Goal: Task Accomplishment & Management: Manage account settings

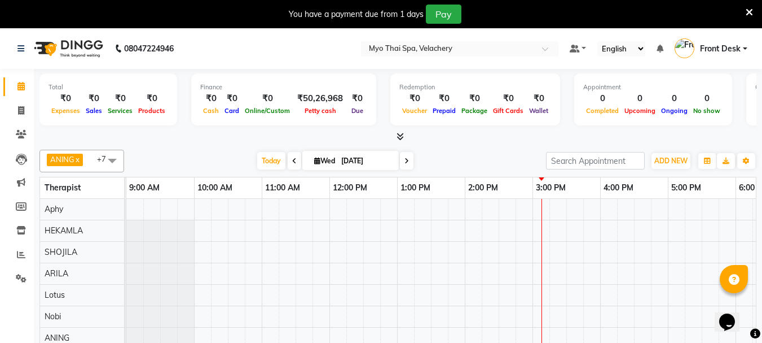
drag, startPoint x: 0, startPoint y: 0, endPoint x: 404, endPoint y: 161, distance: 435.1
click at [405, 161] on icon at bounding box center [407, 160] width 5 height 7
type input "[DATE]"
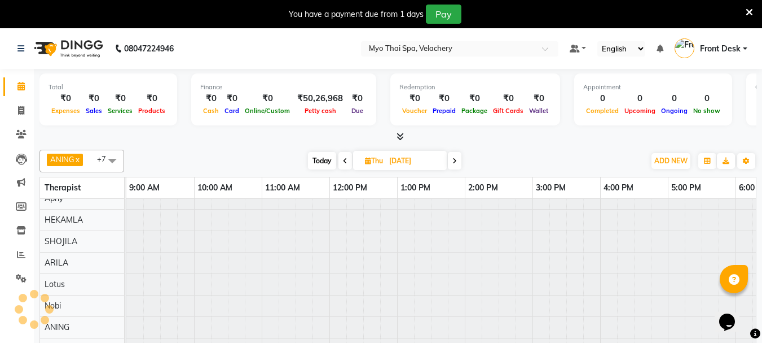
click at [404, 161] on input "[DATE]" at bounding box center [414, 160] width 56 height 17
select select "9"
select select "2025"
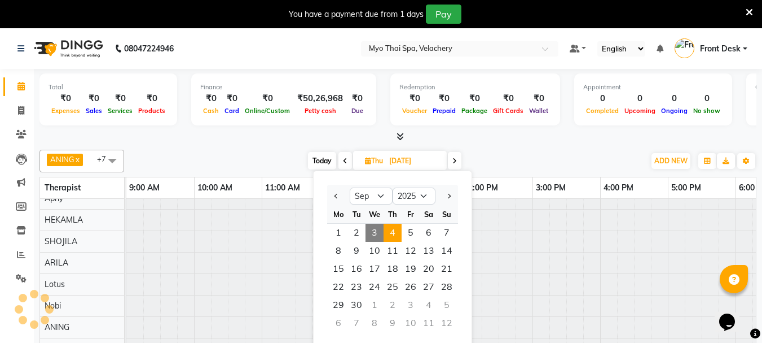
click at [451, 161] on span at bounding box center [455, 160] width 14 height 17
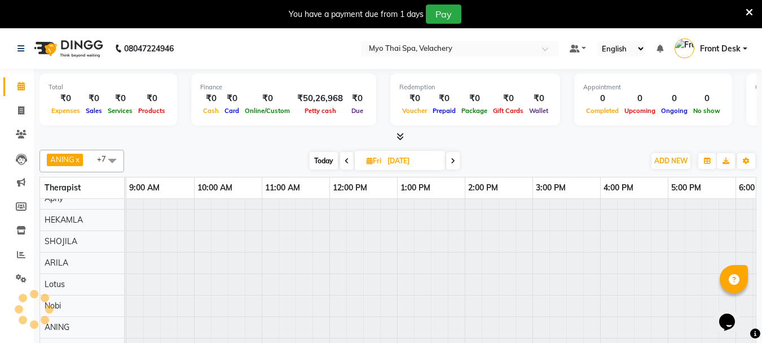
scroll to position [19, 394]
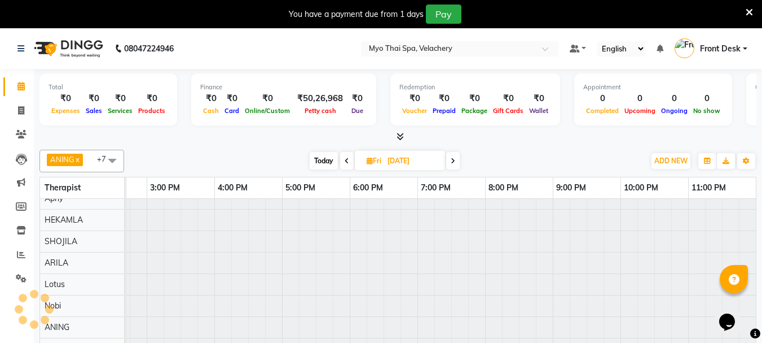
click at [457, 160] on span at bounding box center [453, 160] width 14 height 17
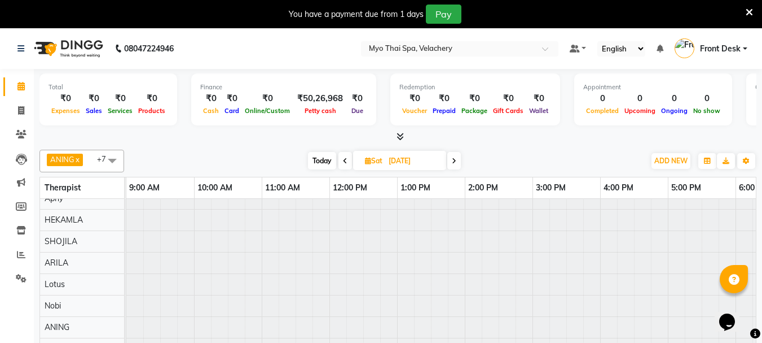
scroll to position [19, 386]
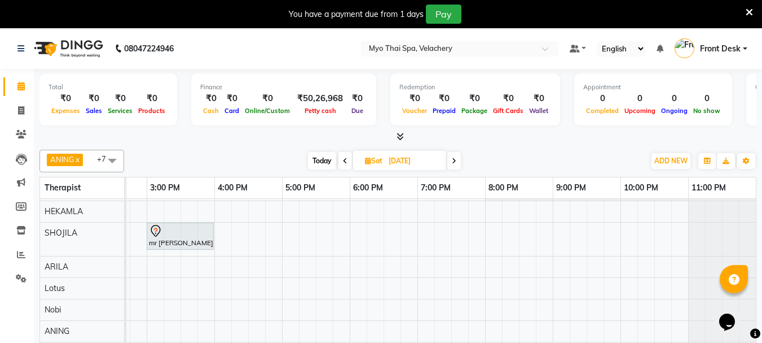
click at [345, 161] on icon at bounding box center [345, 160] width 5 height 7
type input "[DATE]"
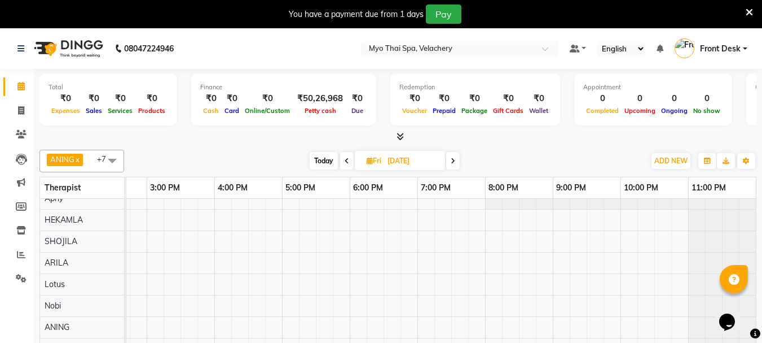
click at [225, 209] on div at bounding box center [248, 273] width 1016 height 171
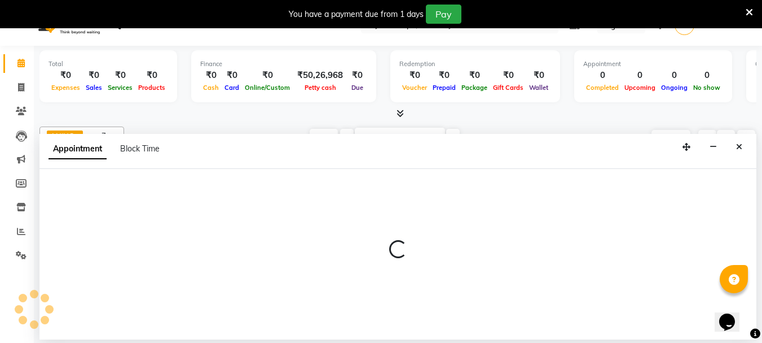
select select "37459"
select select "960"
select select "tentative"
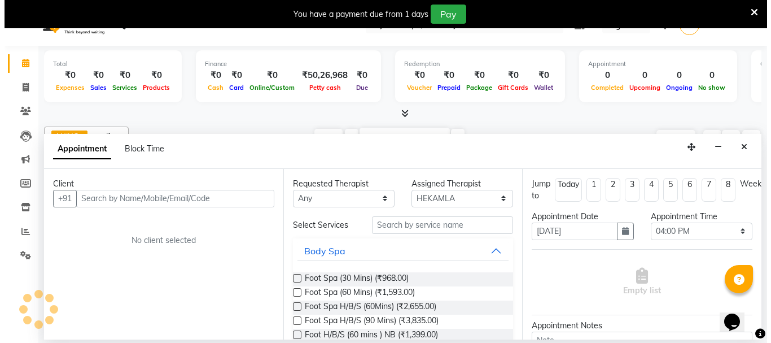
scroll to position [28, 0]
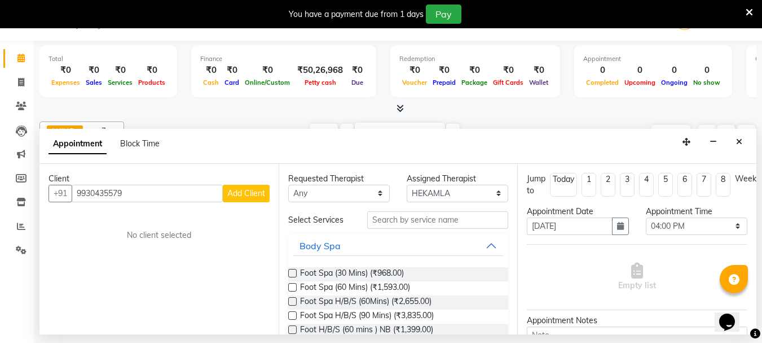
type input "9930435579"
click at [242, 194] on span "Add Client" at bounding box center [246, 193] width 38 height 10
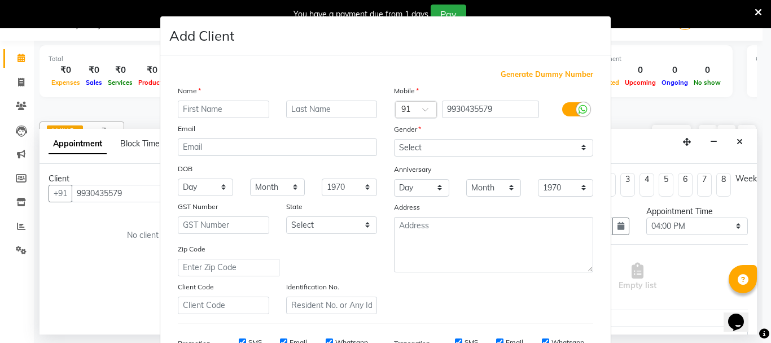
click at [203, 109] on input "text" at bounding box center [223, 108] width 91 height 17
type input "[PERSON_NAME]"
click at [417, 146] on select "Select [DEMOGRAPHIC_DATA] [DEMOGRAPHIC_DATA] Other Prefer Not To Say" at bounding box center [493, 147] width 199 height 17
select select "[DEMOGRAPHIC_DATA]"
click at [394, 139] on select "Select [DEMOGRAPHIC_DATA] [DEMOGRAPHIC_DATA] Other Prefer Not To Say" at bounding box center [493, 147] width 199 height 17
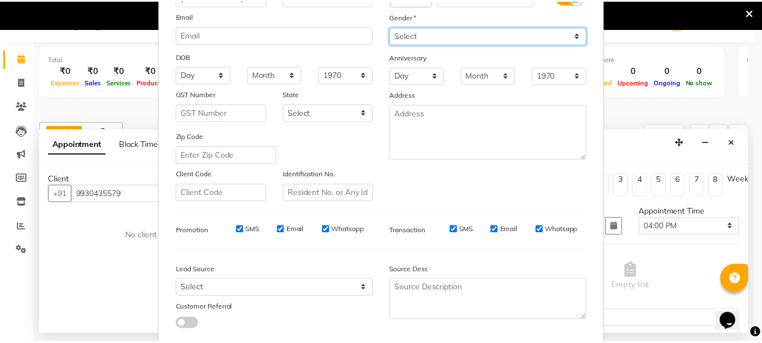
scroll to position [178, 0]
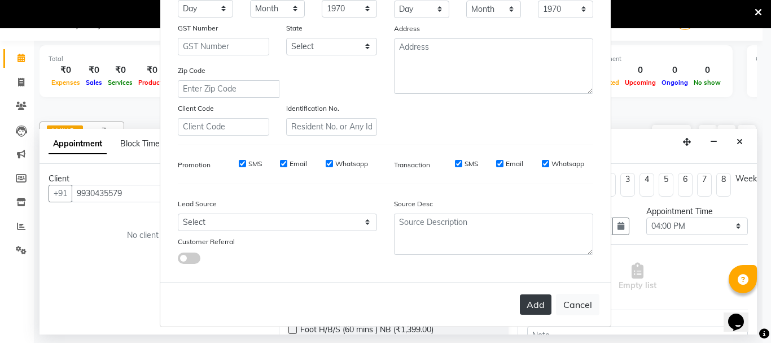
click at [520, 299] on button "Add" at bounding box center [536, 304] width 32 height 20
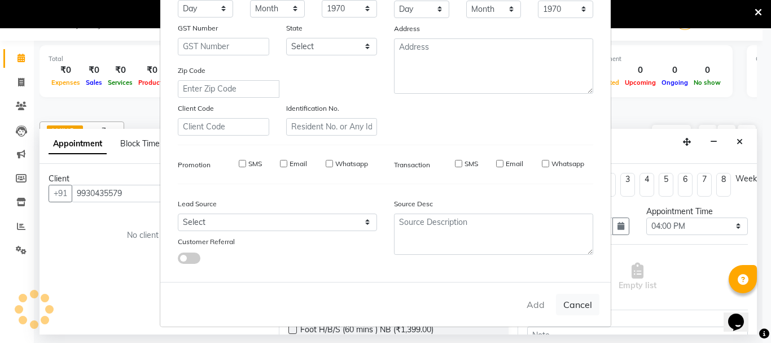
select select
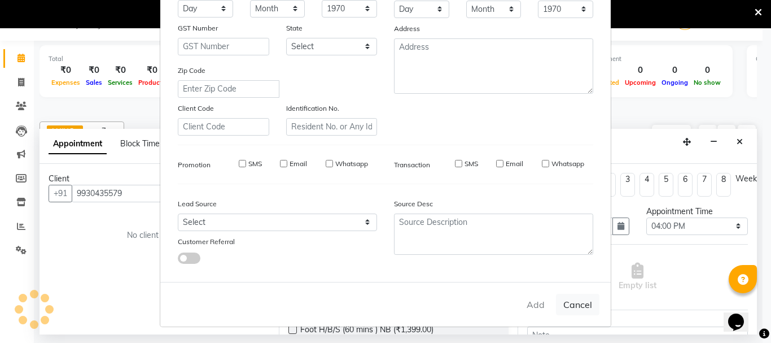
select select
checkbox input "false"
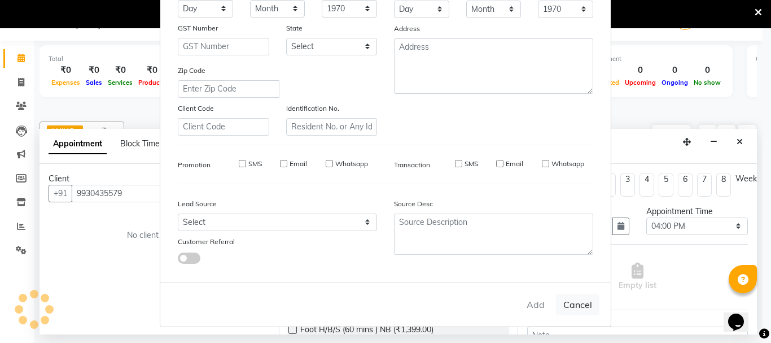
checkbox input "false"
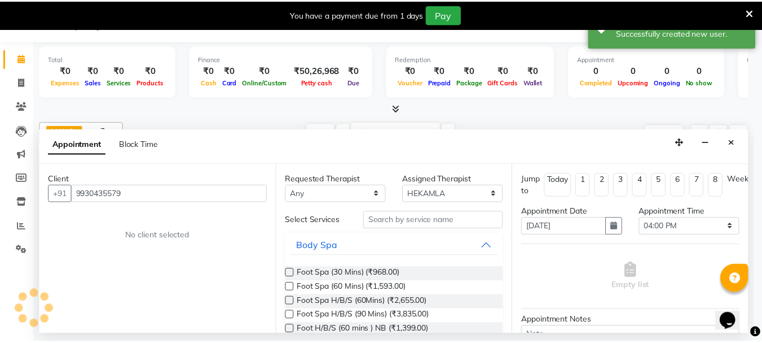
scroll to position [19, 378]
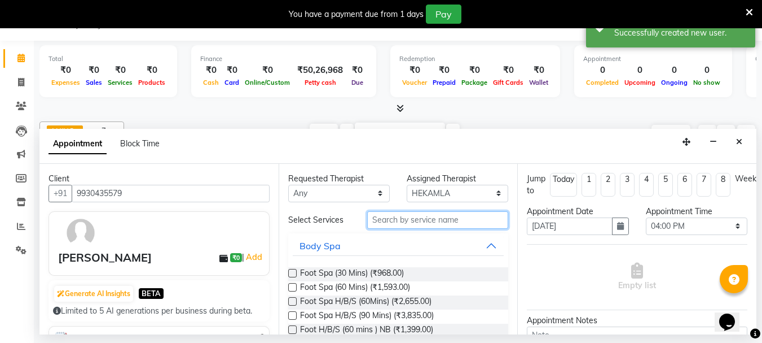
click at [403, 218] on input "text" at bounding box center [437, 219] width 141 height 17
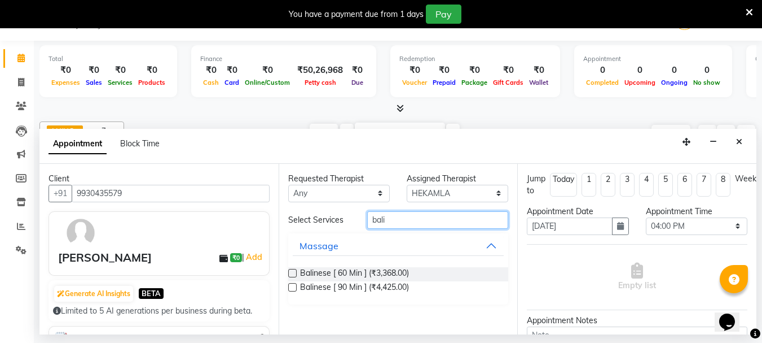
type input "bali"
click at [292, 287] on label at bounding box center [292, 287] width 8 height 8
click at [292, 287] on input "checkbox" at bounding box center [291, 287] width 7 height 7
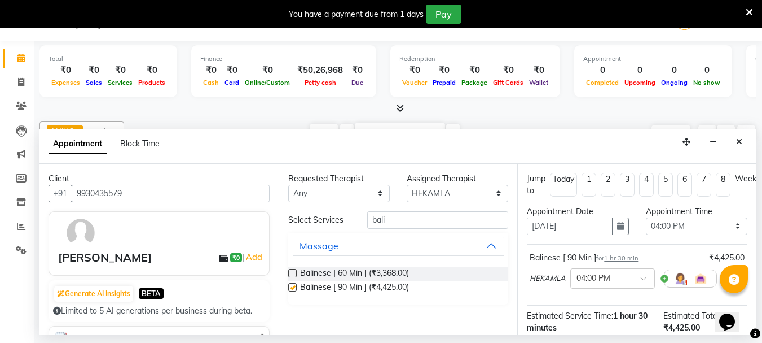
checkbox input "false"
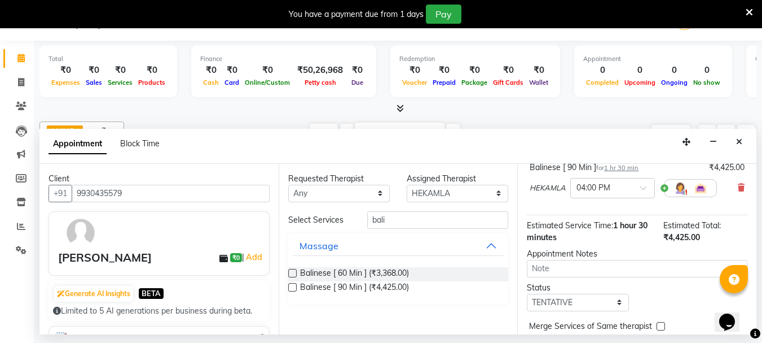
scroll to position [147, 0]
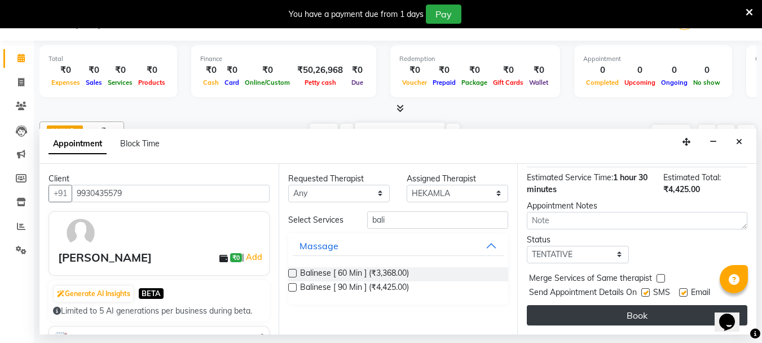
click at [650, 306] on button "Book" at bounding box center [637, 315] width 221 height 20
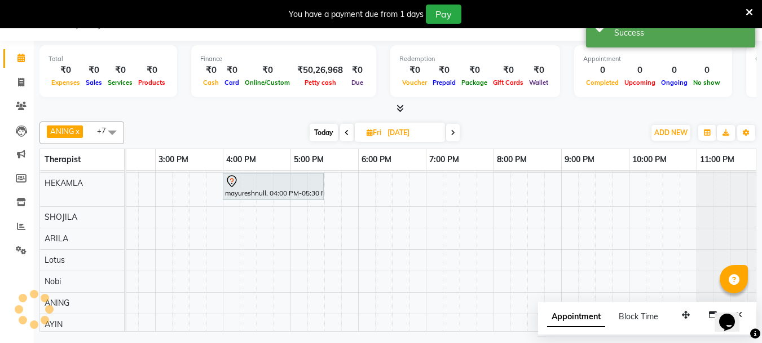
scroll to position [0, 0]
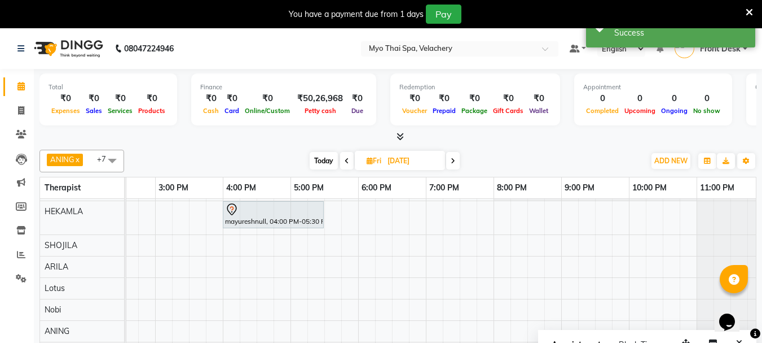
click at [345, 161] on icon at bounding box center [347, 160] width 5 height 7
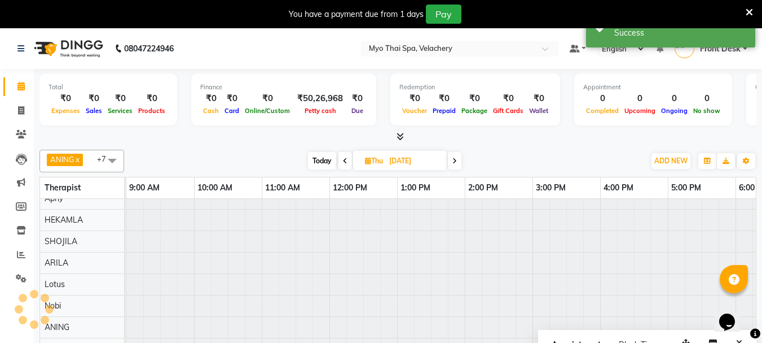
scroll to position [19, 386]
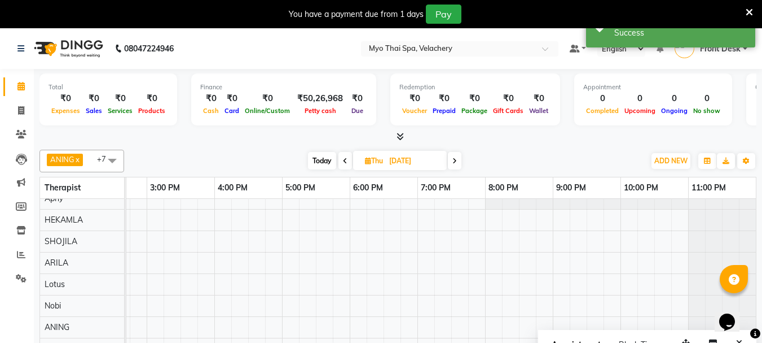
click at [345, 161] on icon at bounding box center [345, 160] width 5 height 7
type input "[DATE]"
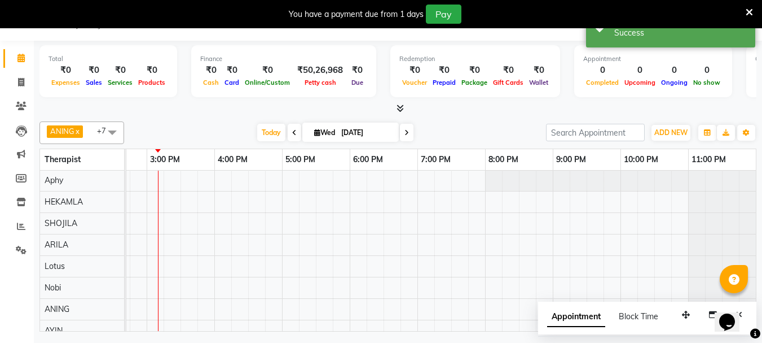
scroll to position [0, 0]
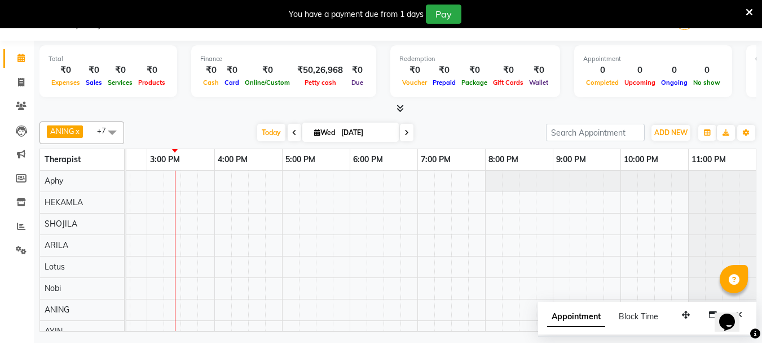
click at [185, 201] on div at bounding box center [248, 255] width 1016 height 171
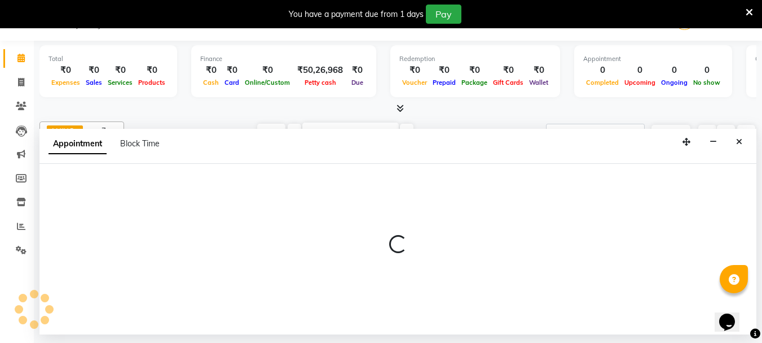
select select "37459"
select select "930"
select select "tentative"
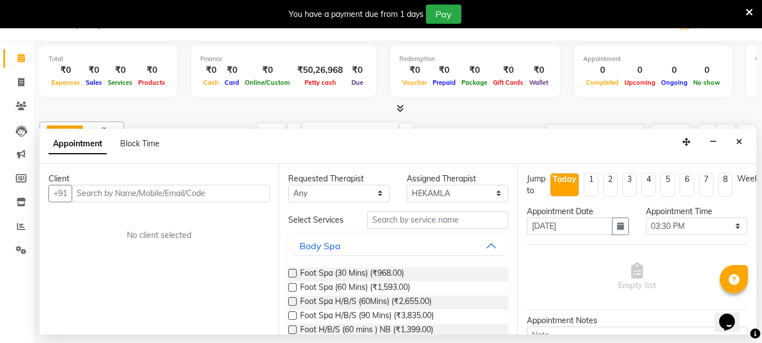
click at [84, 194] on input "text" at bounding box center [171, 193] width 198 height 17
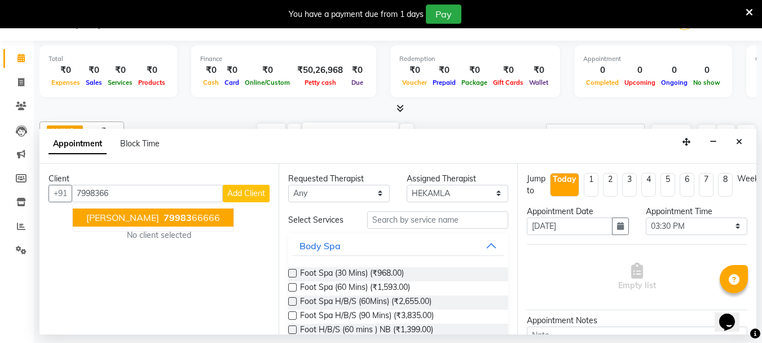
click at [103, 218] on span "[PERSON_NAME]" at bounding box center [122, 217] width 73 height 11
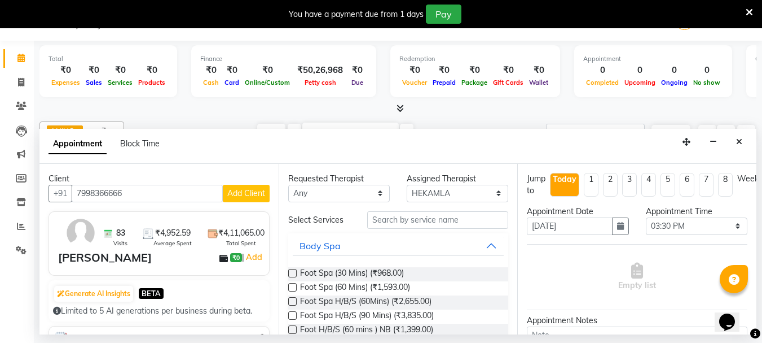
type input "7998366666"
click at [379, 218] on input "text" at bounding box center [437, 219] width 141 height 17
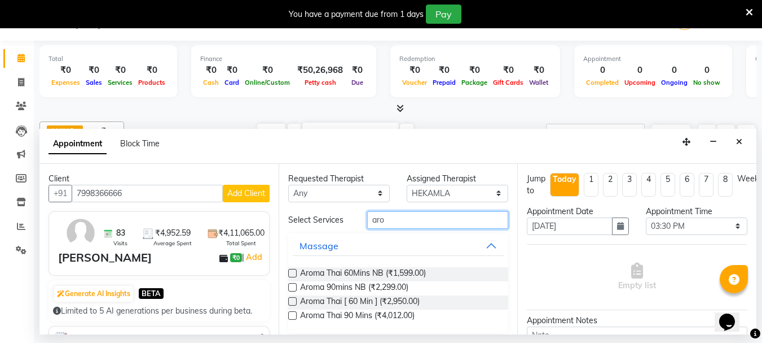
type input "aro"
click at [290, 299] on label at bounding box center [292, 301] width 8 height 8
click at [290, 299] on input "checkbox" at bounding box center [291, 302] width 7 height 7
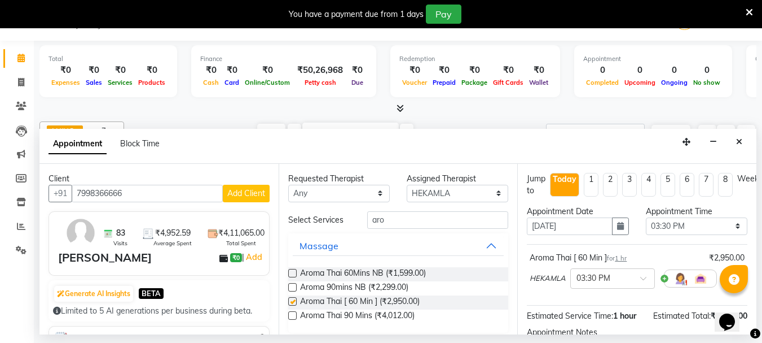
checkbox input "false"
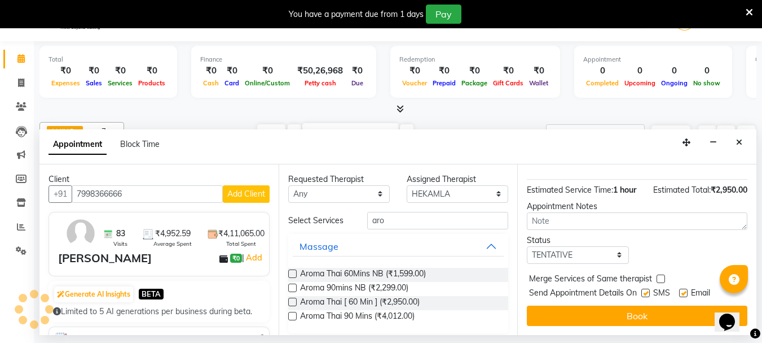
scroll to position [28, 0]
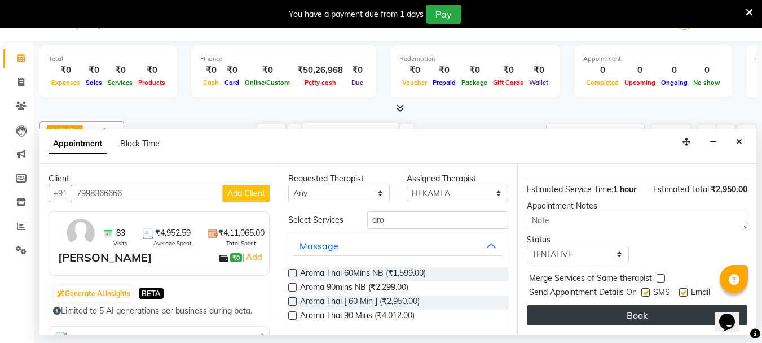
click at [621, 306] on button "Book" at bounding box center [637, 315] width 221 height 20
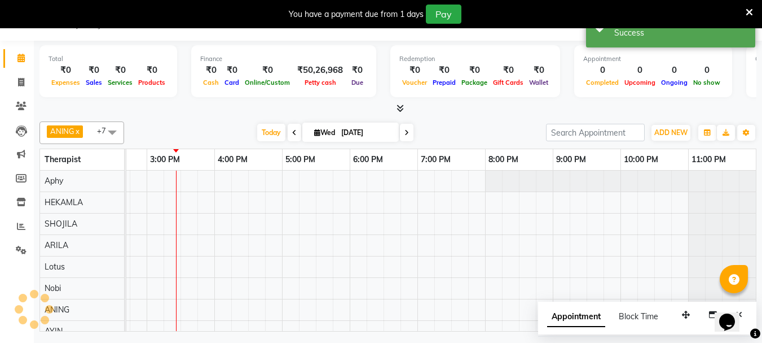
scroll to position [0, 0]
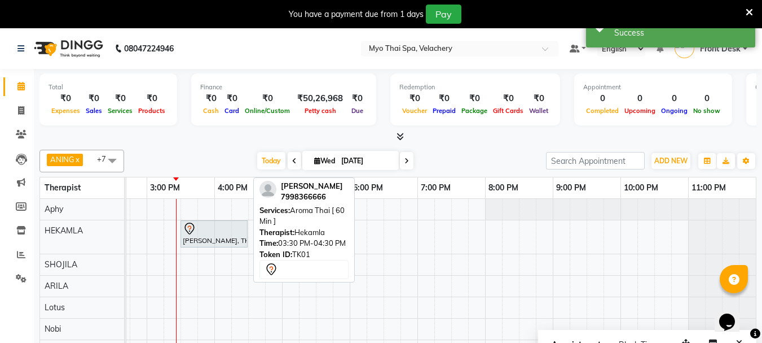
click at [207, 232] on div at bounding box center [214, 229] width 63 height 14
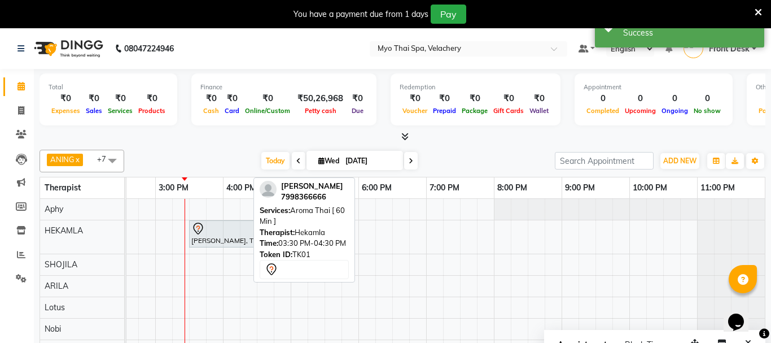
select select "7"
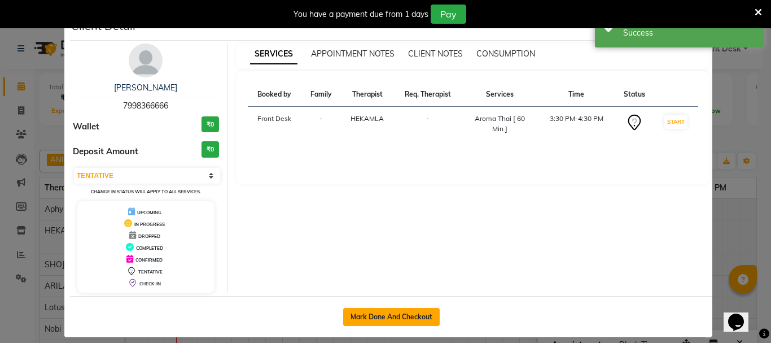
click at [393, 314] on button "Mark Done And Checkout" at bounding box center [391, 317] width 97 height 18
select select "service"
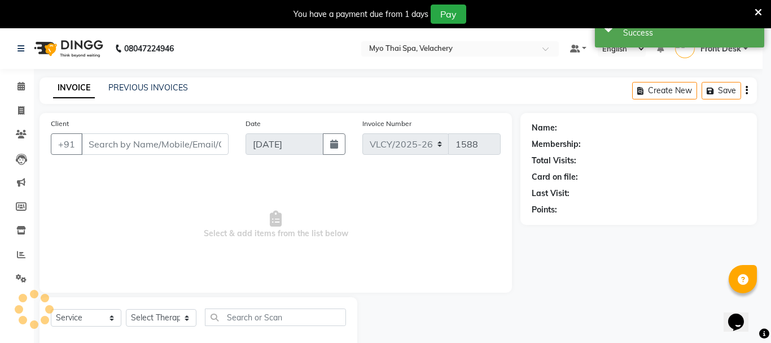
select select "3"
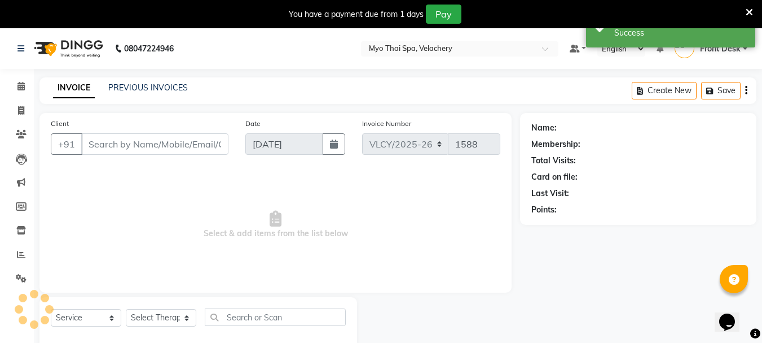
type input "7998366666"
select select "37459"
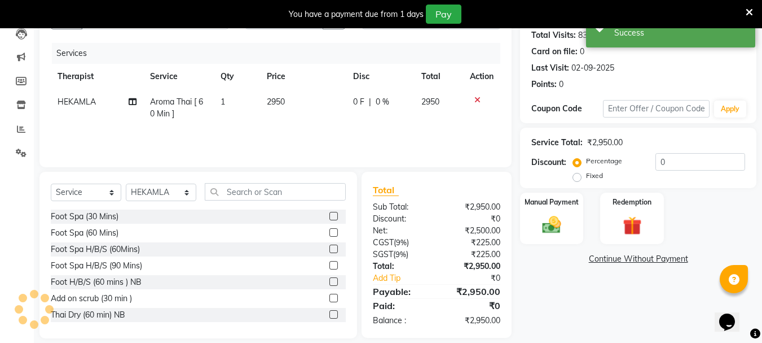
scroll to position [138, 0]
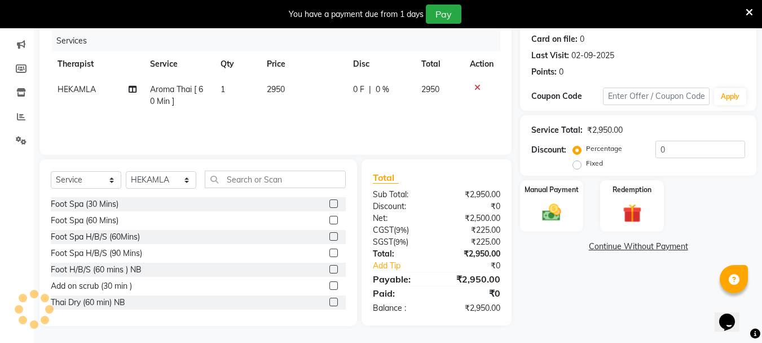
click at [586, 163] on label "Fixed" at bounding box center [594, 163] width 17 height 10
click at [577, 163] on input "Fixed" at bounding box center [580, 163] width 8 height 8
radio input "true"
click at [662, 148] on input "0" at bounding box center [701, 149] width 90 height 17
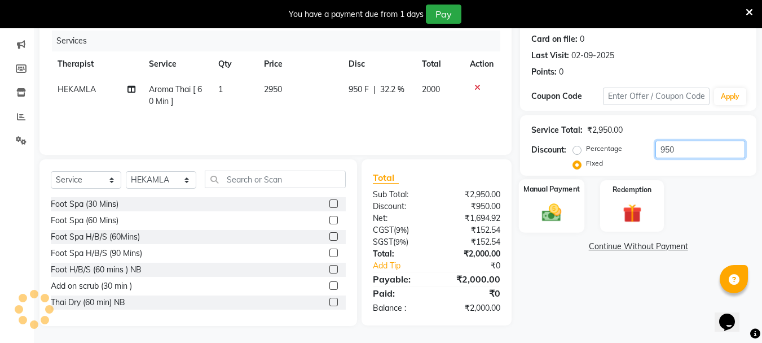
type input "950"
click at [546, 195] on div "Manual Payment" at bounding box center [552, 206] width 66 height 54
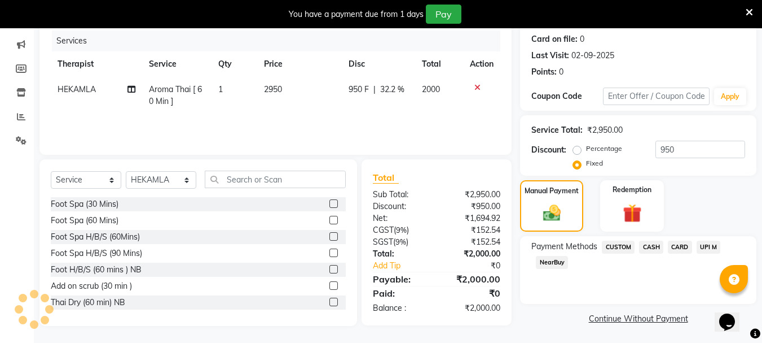
click at [649, 245] on span "CASH" at bounding box center [651, 246] width 24 height 13
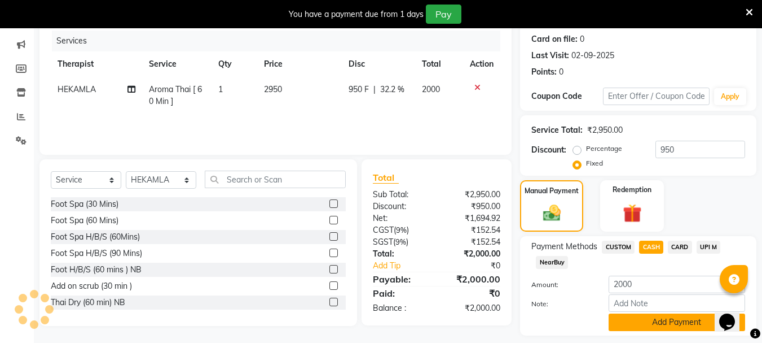
click at [653, 319] on button "Add Payment" at bounding box center [677, 321] width 137 height 17
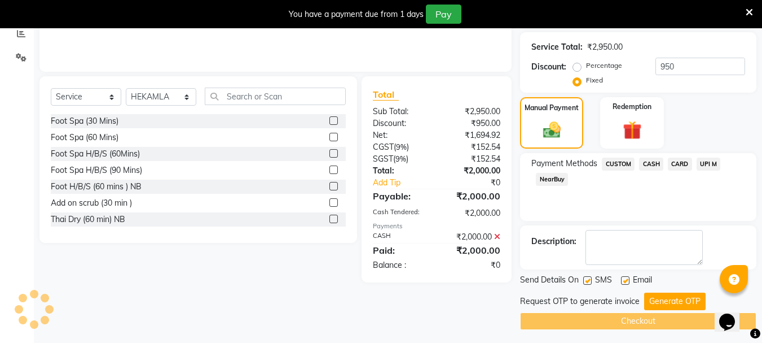
scroll to position [225, 0]
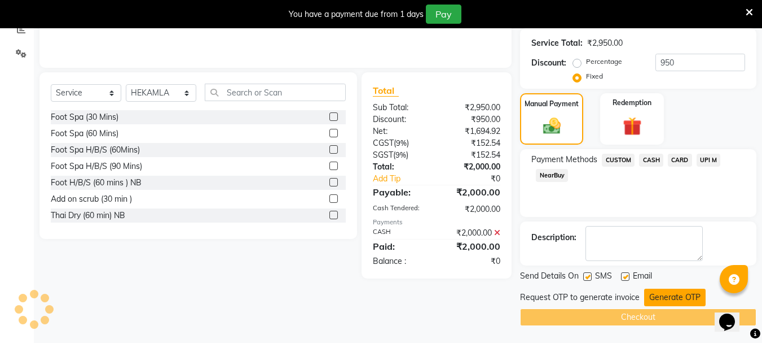
click at [664, 295] on button "Generate OTP" at bounding box center [676, 296] width 62 height 17
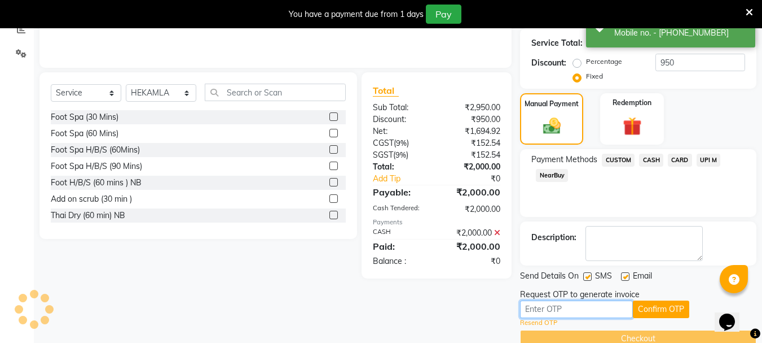
click at [546, 309] on input "text" at bounding box center [576, 308] width 113 height 17
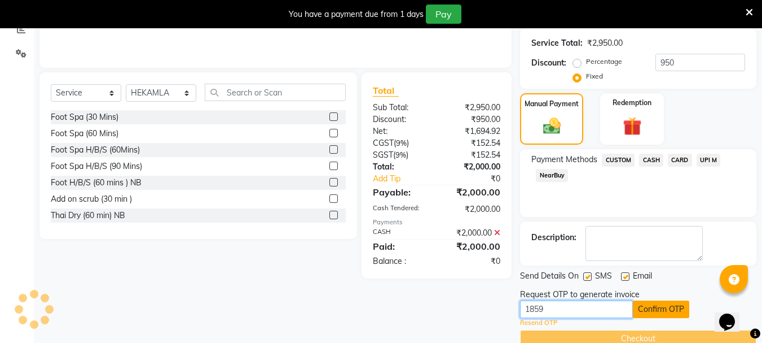
type input "1859"
click at [670, 302] on button "Confirm OTP" at bounding box center [661, 308] width 56 height 17
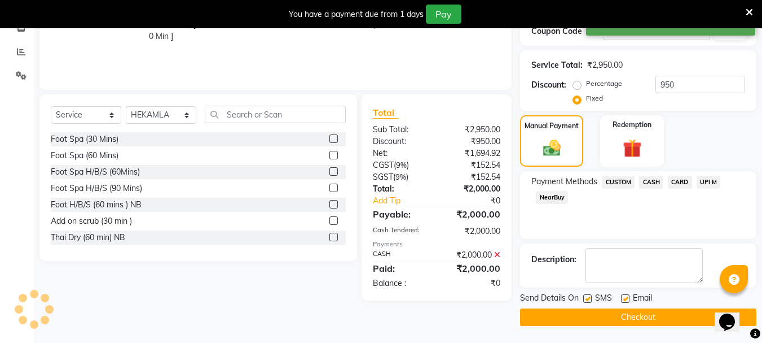
click at [616, 312] on button "Checkout" at bounding box center [638, 316] width 236 height 17
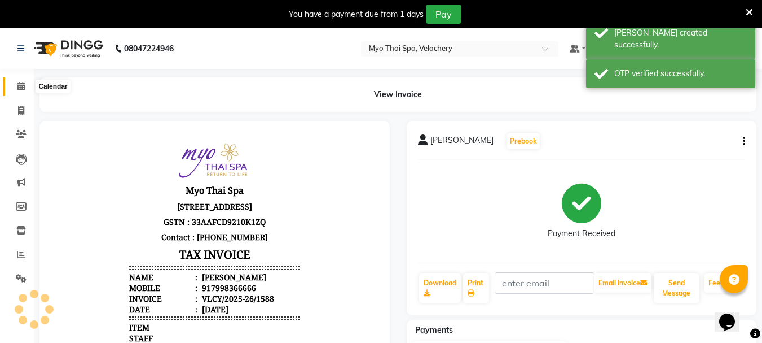
click at [21, 82] on icon at bounding box center [20, 86] width 7 height 8
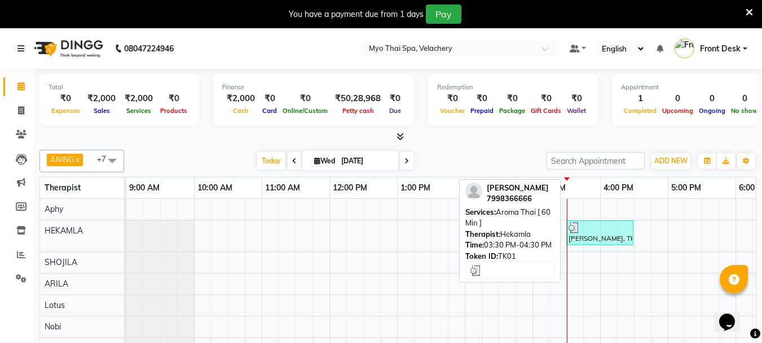
click at [599, 233] on div "[PERSON_NAME], TK01, 03:30 PM-04:30 PM, Aroma Thai [ 60 Min ]" at bounding box center [600, 232] width 65 height 21
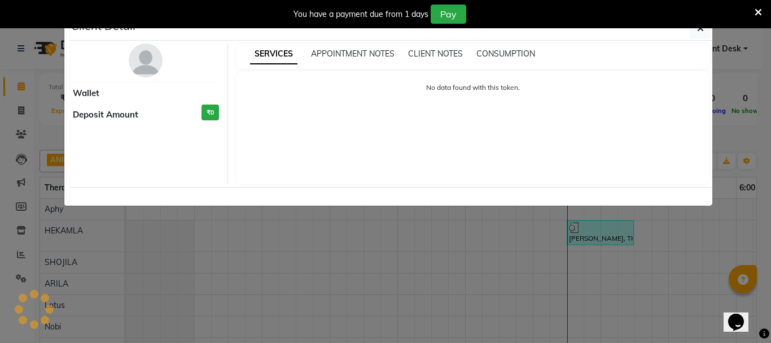
select select "3"
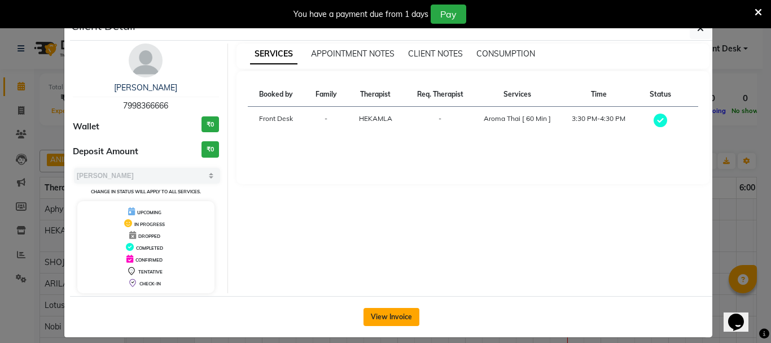
click at [378, 314] on button "View Invoice" at bounding box center [391, 317] width 56 height 18
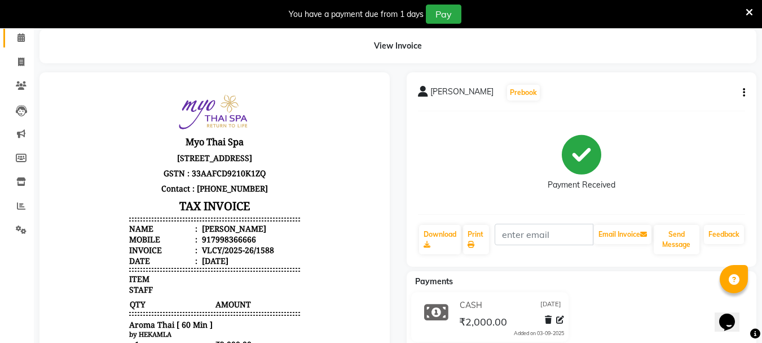
scroll to position [144, 0]
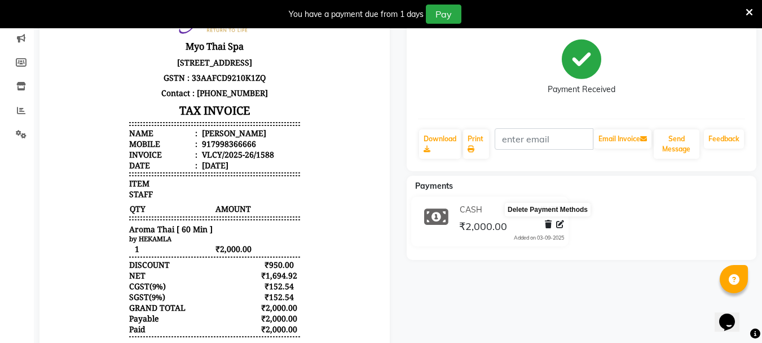
click at [548, 224] on icon at bounding box center [548, 224] width 7 height 8
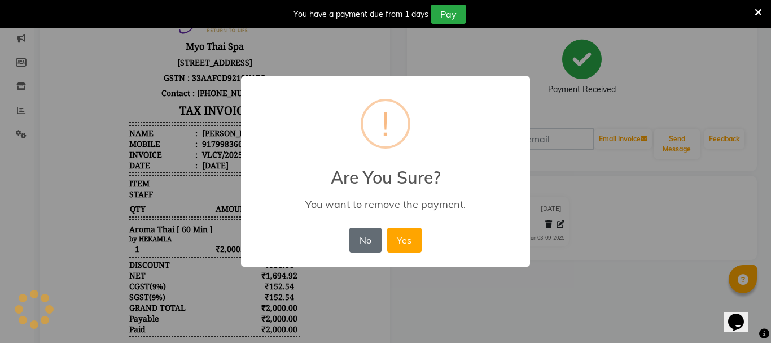
click at [367, 242] on button "No" at bounding box center [365, 239] width 32 height 25
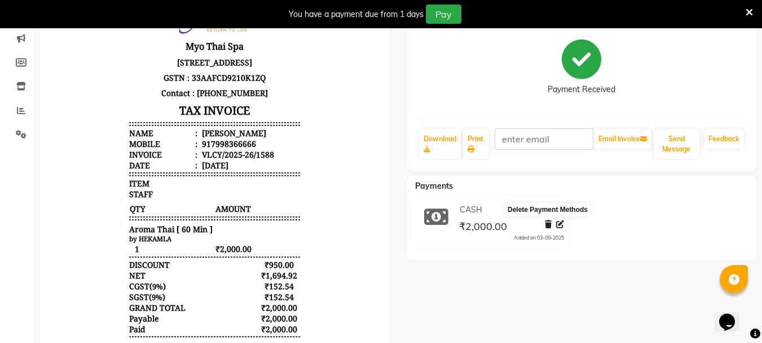
click at [547, 225] on icon at bounding box center [548, 224] width 7 height 8
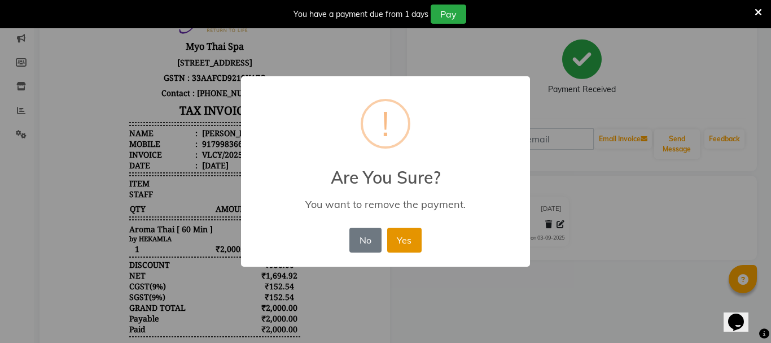
click at [409, 239] on button "Yes" at bounding box center [404, 239] width 34 height 25
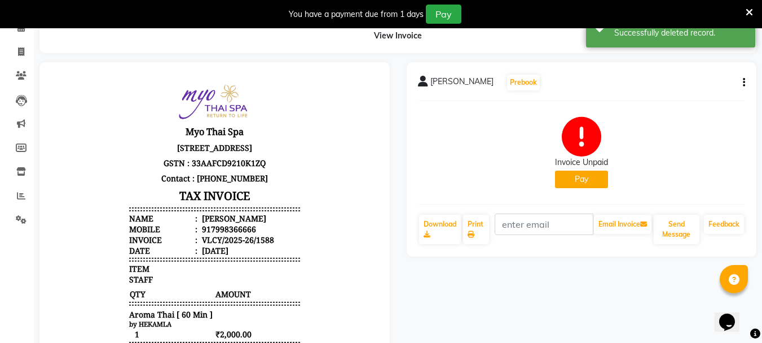
scroll to position [0, 0]
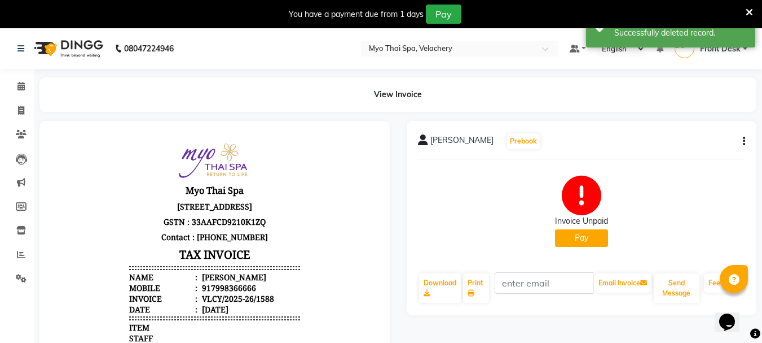
click at [743, 141] on icon "button" at bounding box center [744, 141] width 2 height 1
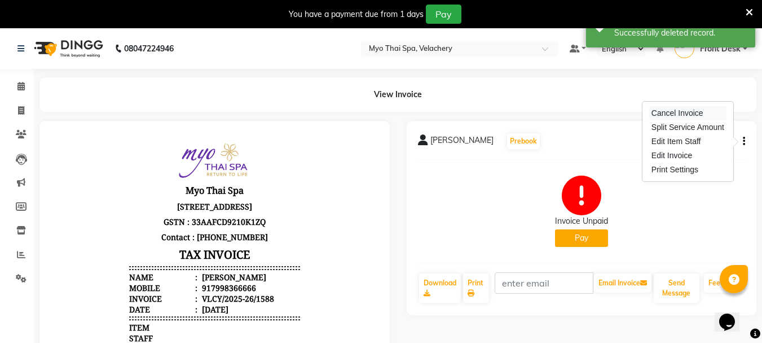
click at [687, 113] on div "Cancel Invoice" at bounding box center [688, 113] width 77 height 14
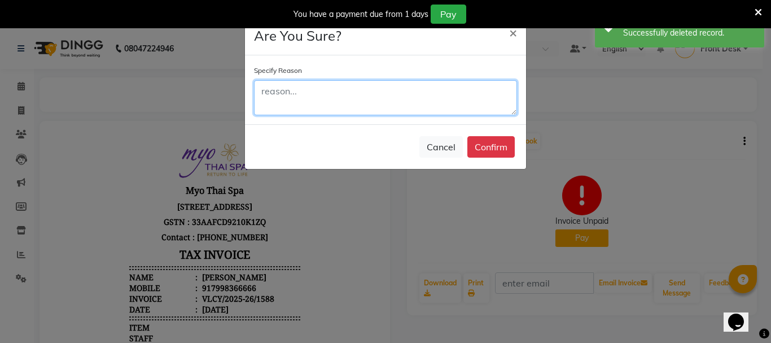
click at [308, 92] on textarea at bounding box center [385, 97] width 263 height 35
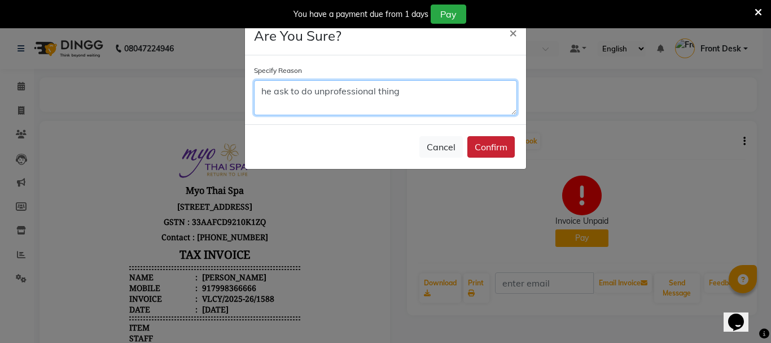
type textarea "he ask to do unprofessional thing"
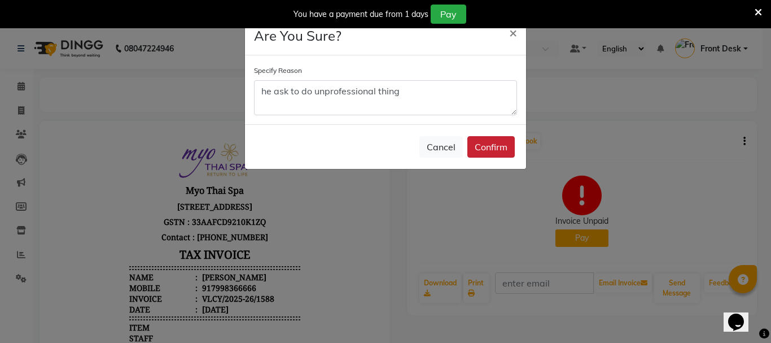
click at [488, 147] on button "Confirm" at bounding box center [490, 146] width 47 height 21
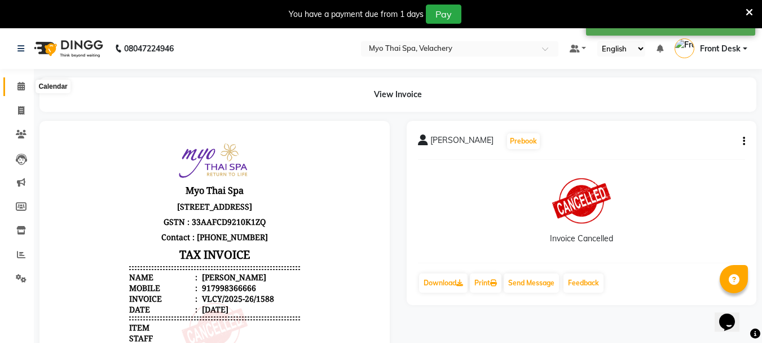
click at [22, 84] on icon at bounding box center [20, 86] width 7 height 8
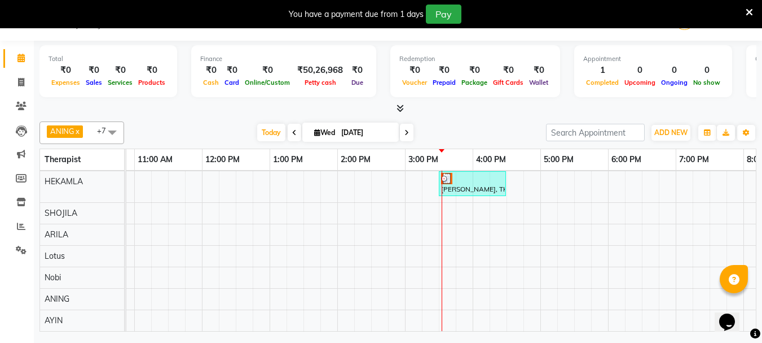
scroll to position [0, 273]
